Goal: Information Seeking & Learning: Learn about a topic

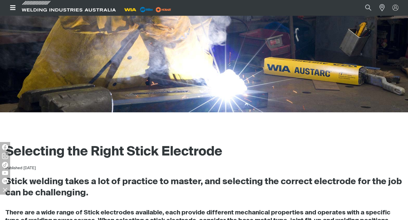
scroll to position [110, 0]
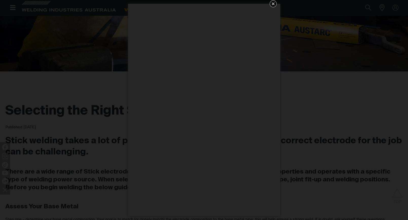
click at [77, 101] on div "Get 5 WIA Welding Guides Free!" at bounding box center [204, 110] width 408 height 220
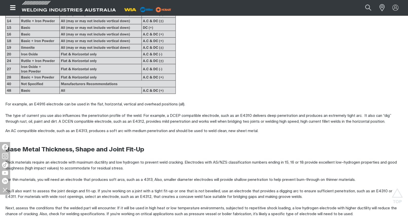
scroll to position [720, 0]
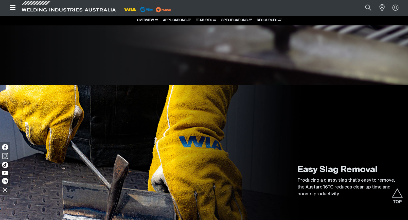
scroll to position [1671, 0]
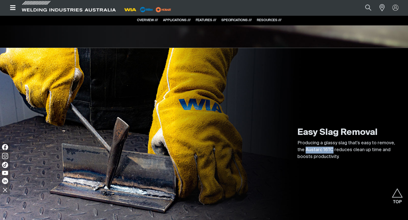
drag, startPoint x: 306, startPoint y: 149, endPoint x: 333, endPoint y: 148, distance: 26.4
click at [333, 148] on p "Producing a glassy slag that's easy to remove, the Austarc 16TC reduces clean u…" at bounding box center [349, 150] width 102 height 21
copy p "Austarc 16TC"
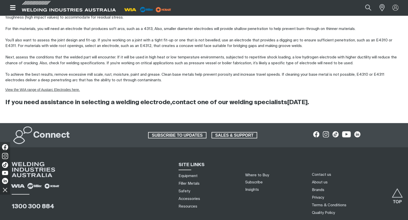
scroll to position [919, 0]
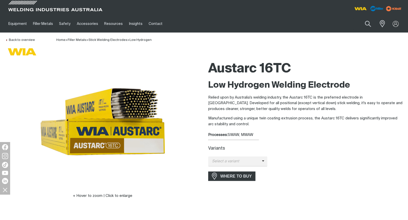
click at [360, 151] on div "Variants Select a variant Austarc 16TC - 2.5mm Austarc 16TC - 3.2mm Austarc 16T…" at bounding box center [305, 156] width 195 height 20
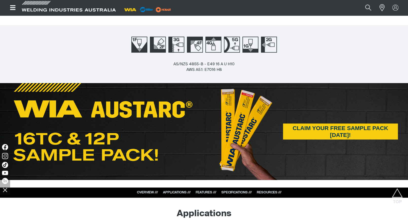
scroll to position [44, 0]
